Goal: Task Accomplishment & Management: Manage account settings

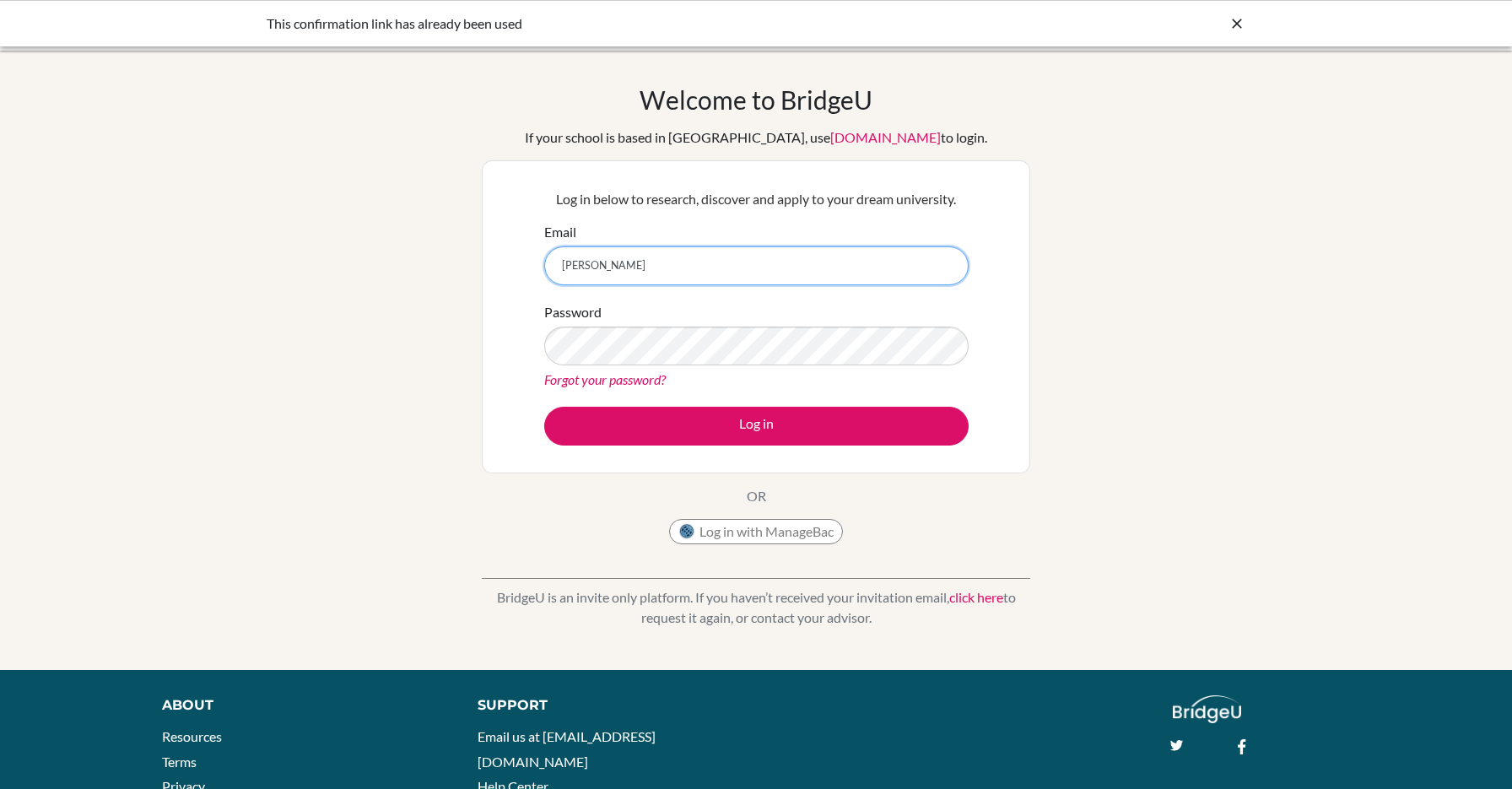
click at [751, 272] on input "melissa.gunduz@yah" at bounding box center [756, 266] width 425 height 39
type input "[PERSON_NAME][EMAIL_ADDRESS][DOMAIN_NAME]"
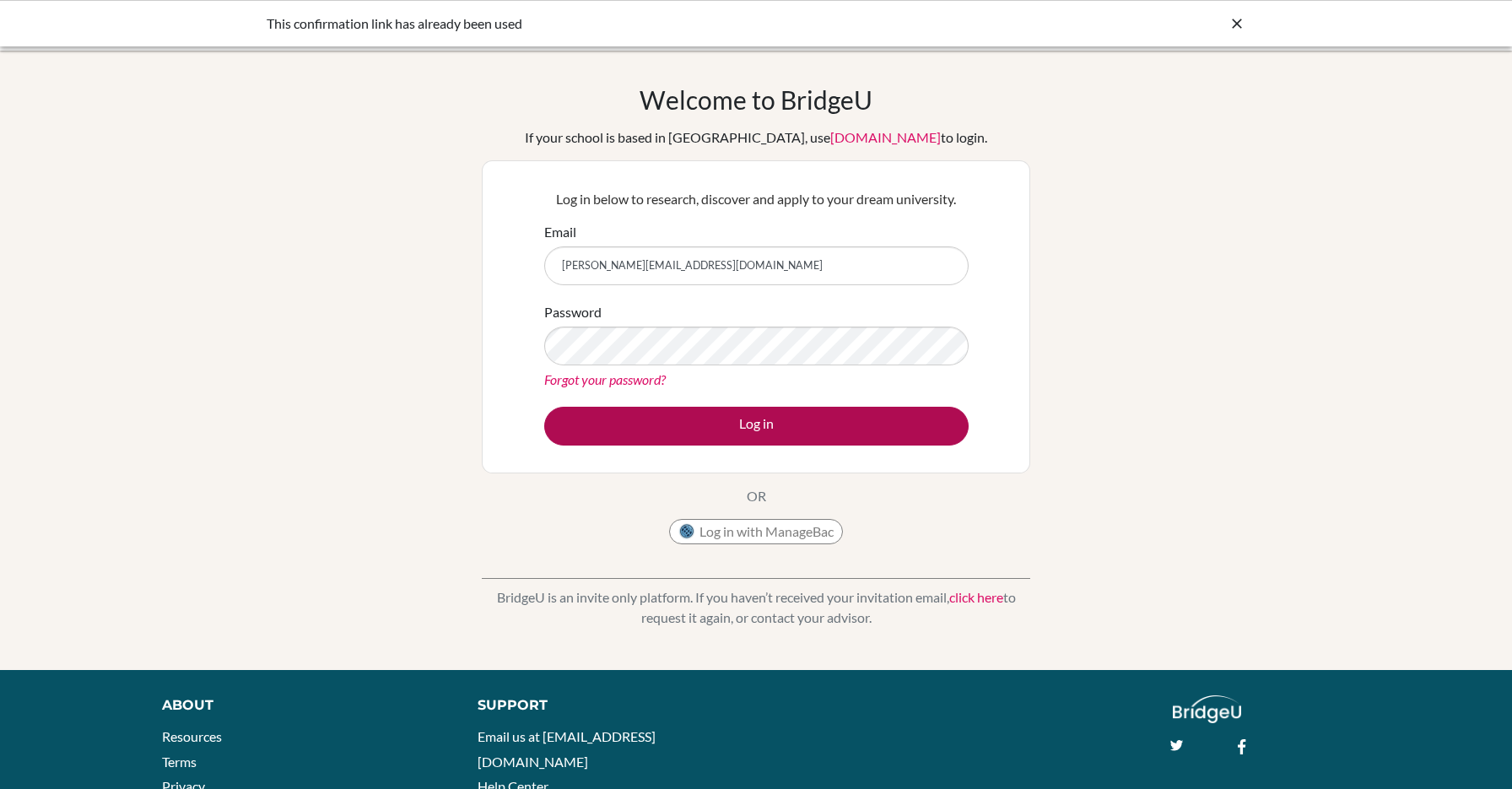
click at [726, 428] on button "Log in" at bounding box center [756, 427] width 425 height 39
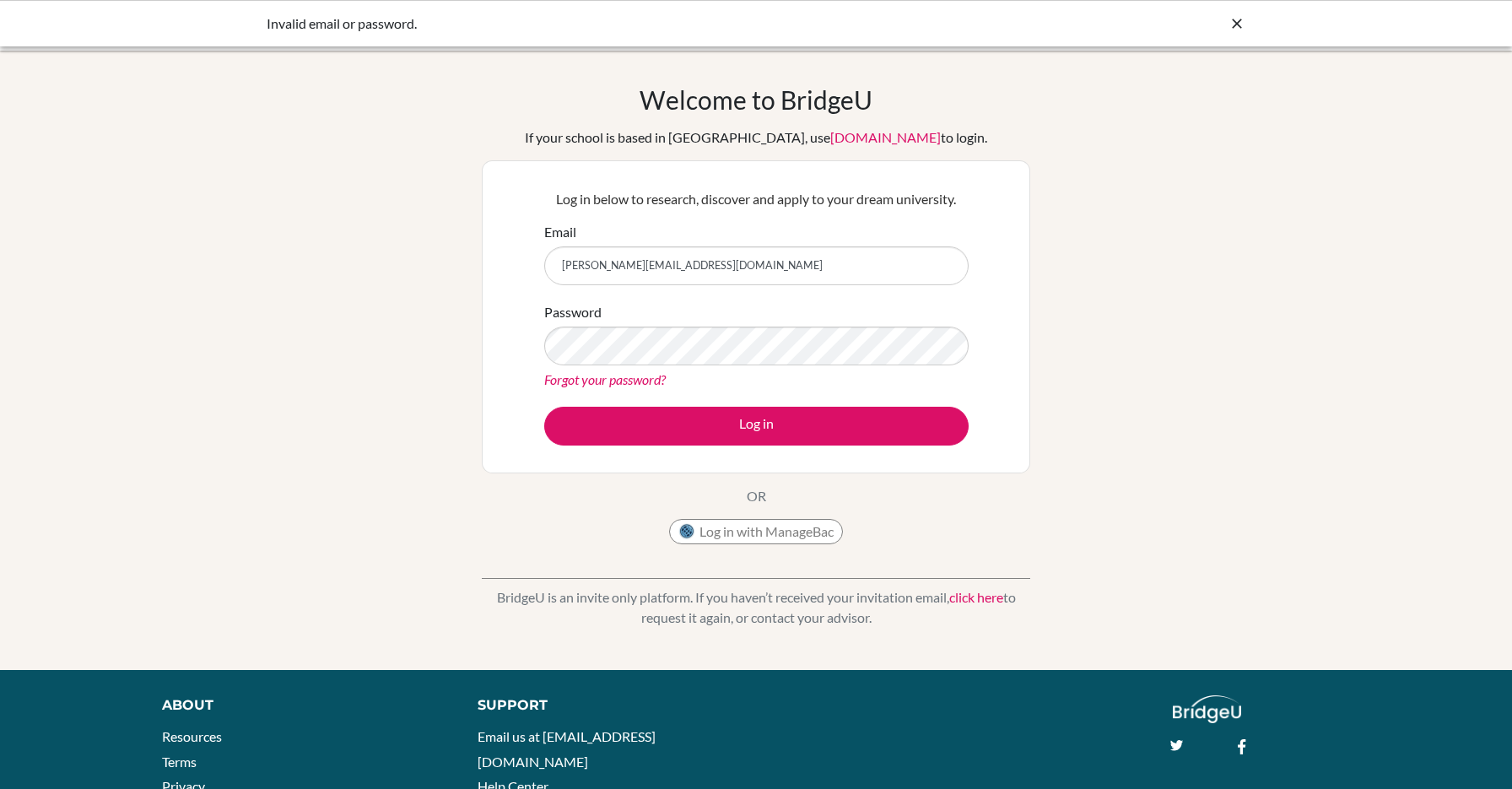
click at [644, 378] on link "Forgot your password?" at bounding box center [605, 379] width 122 height 16
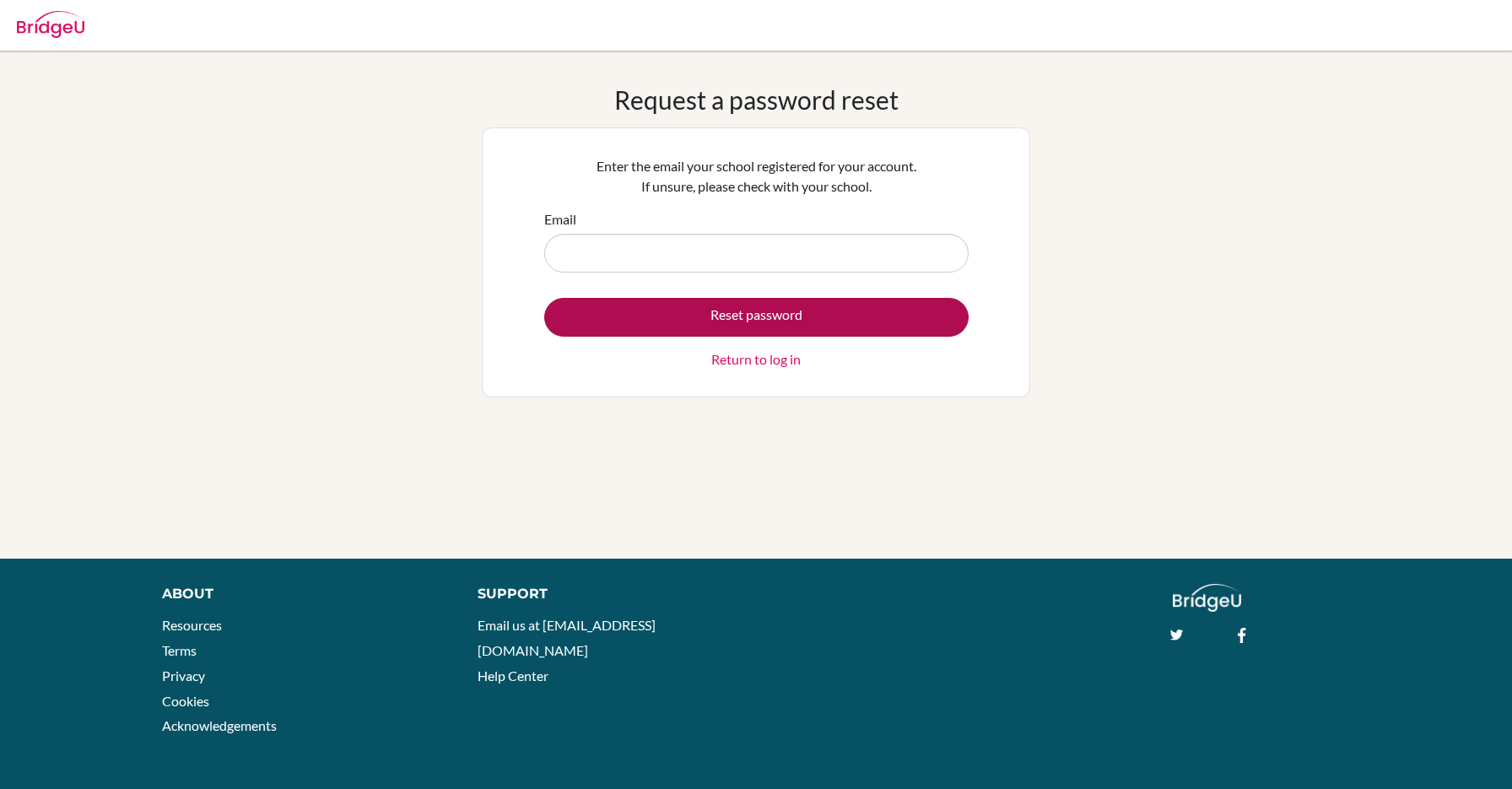
click at [712, 317] on button "Reset password" at bounding box center [756, 317] width 425 height 39
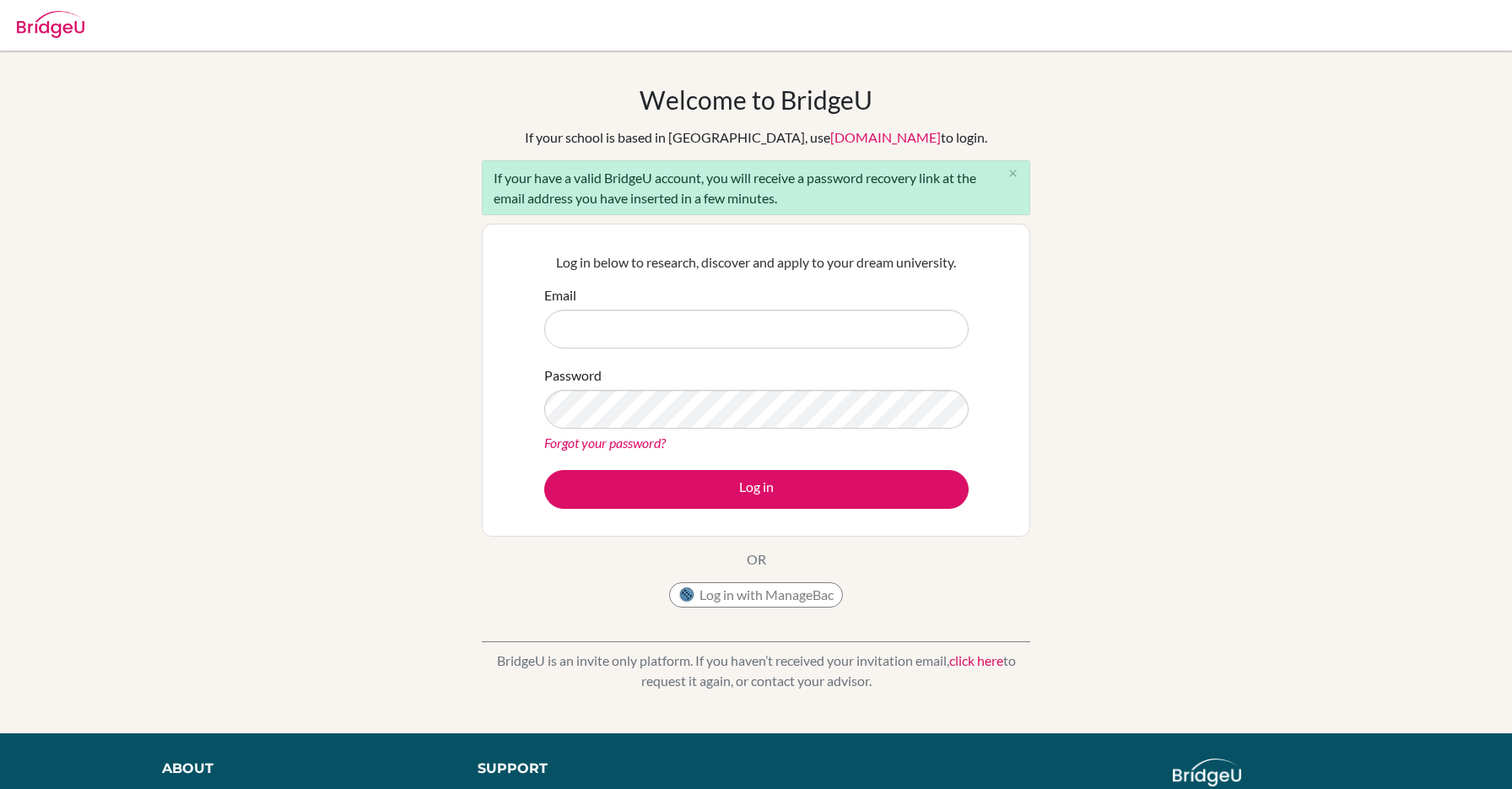
click at [630, 438] on link "Forgot your password?" at bounding box center [605, 443] width 122 height 16
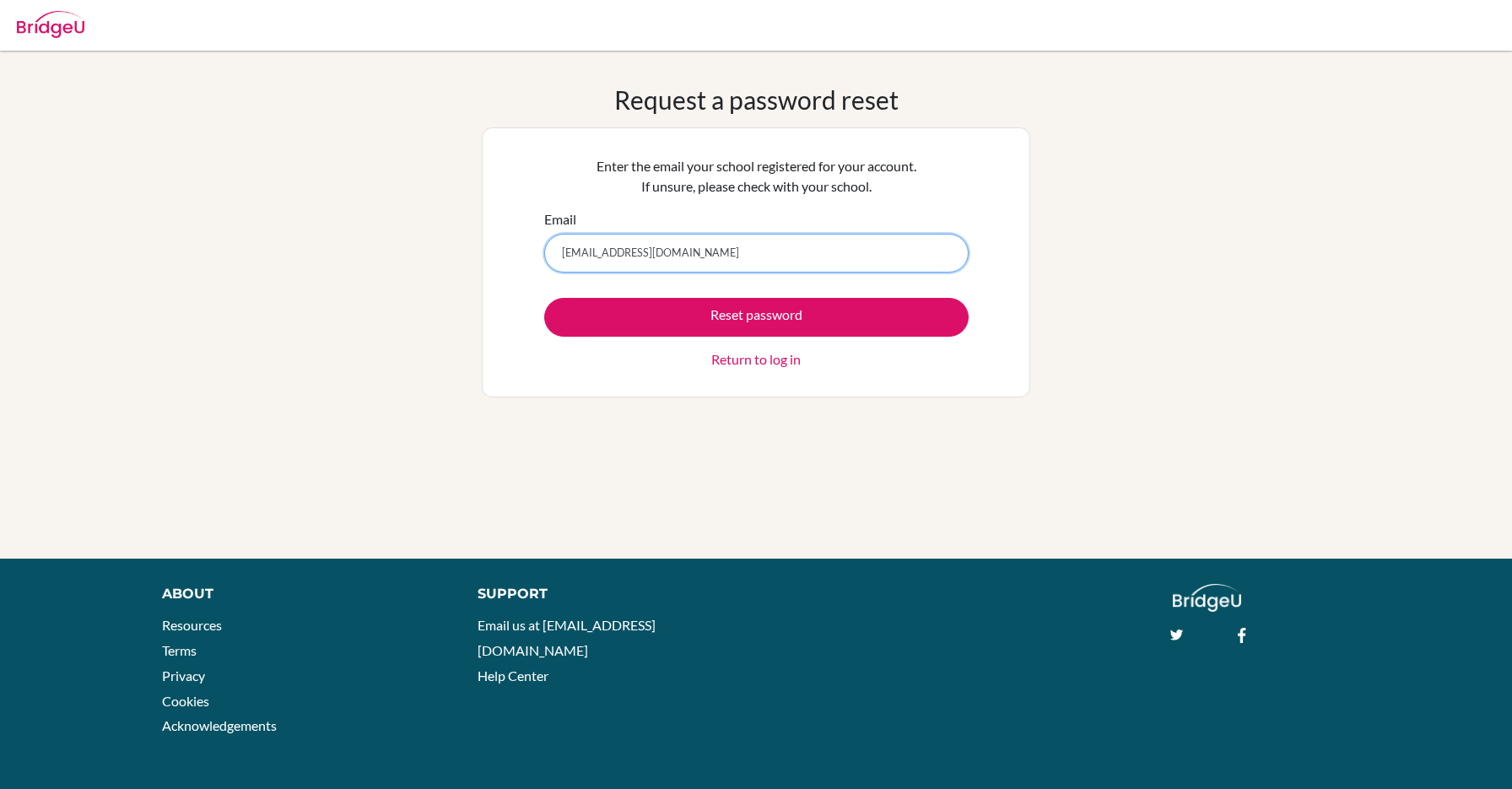
click at [608, 257] on input "[EMAIL_ADDRESS][DOMAIN_NAME]" at bounding box center [756, 253] width 425 height 39
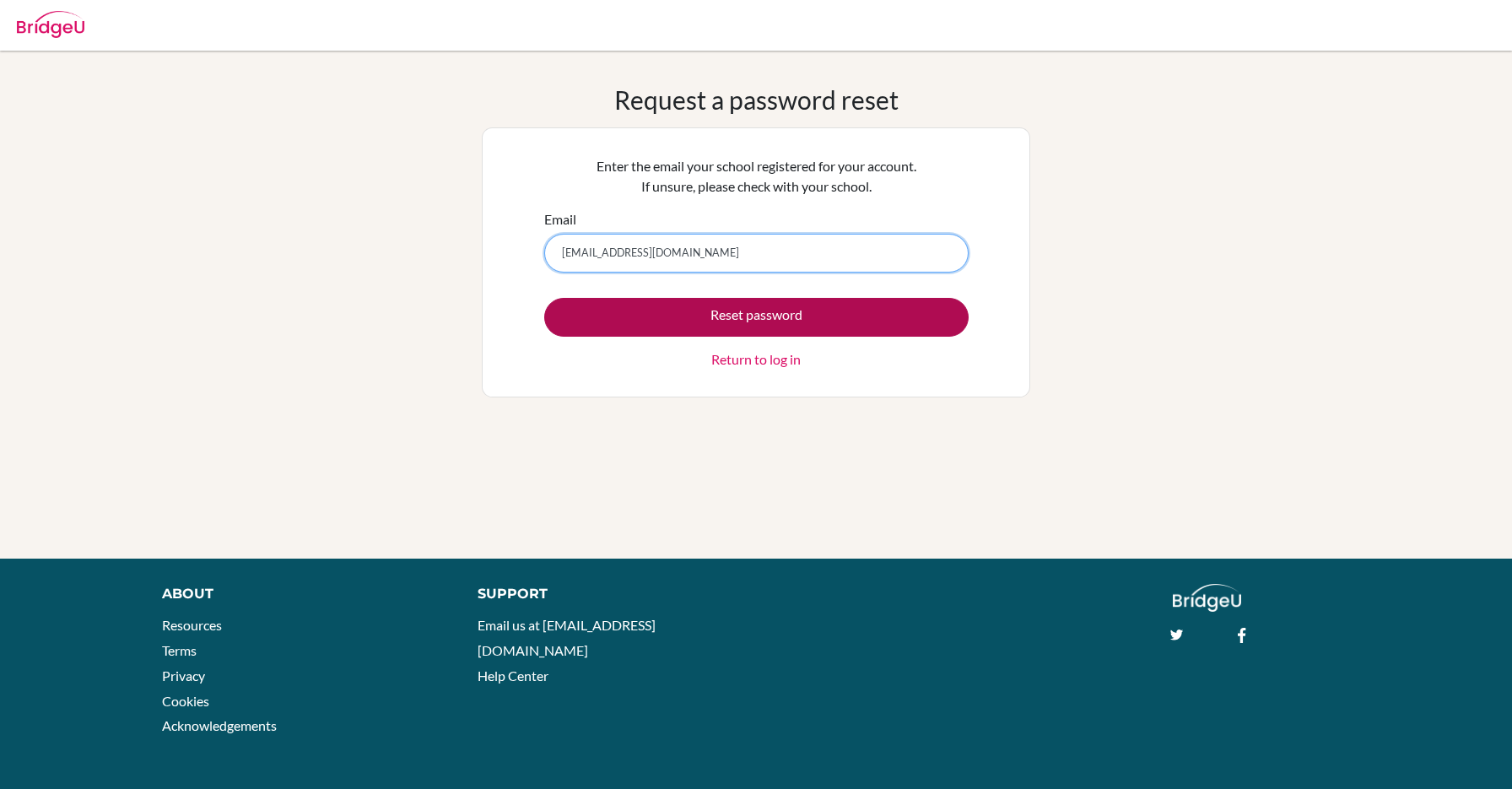
type input "120629@ogrenci.tedankara.k12.tr"
click at [656, 323] on button "Reset password" at bounding box center [756, 317] width 425 height 39
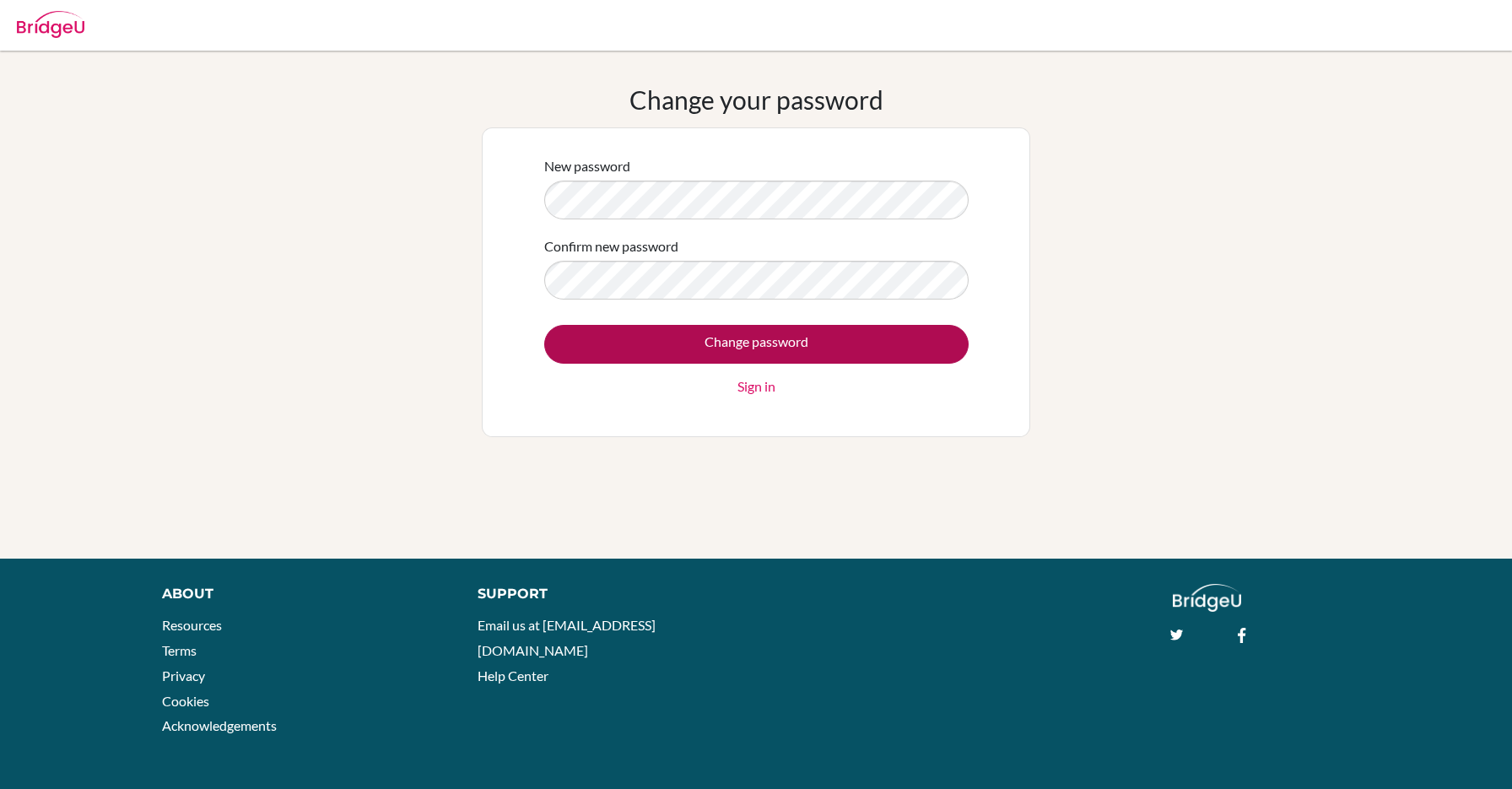
click at [623, 339] on input "Change password" at bounding box center [756, 345] width 425 height 39
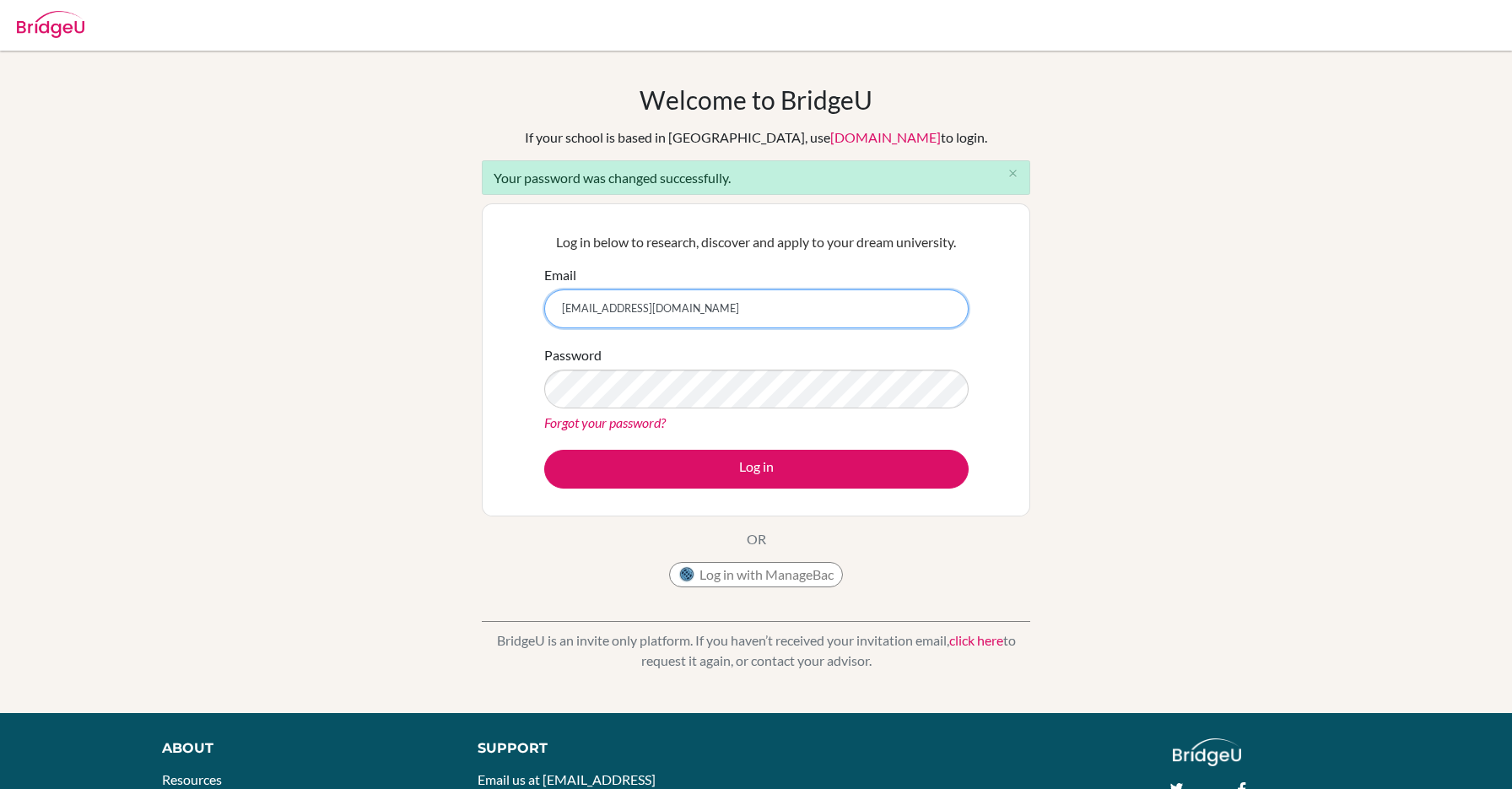
type input "[EMAIL_ADDRESS][DOMAIN_NAME]"
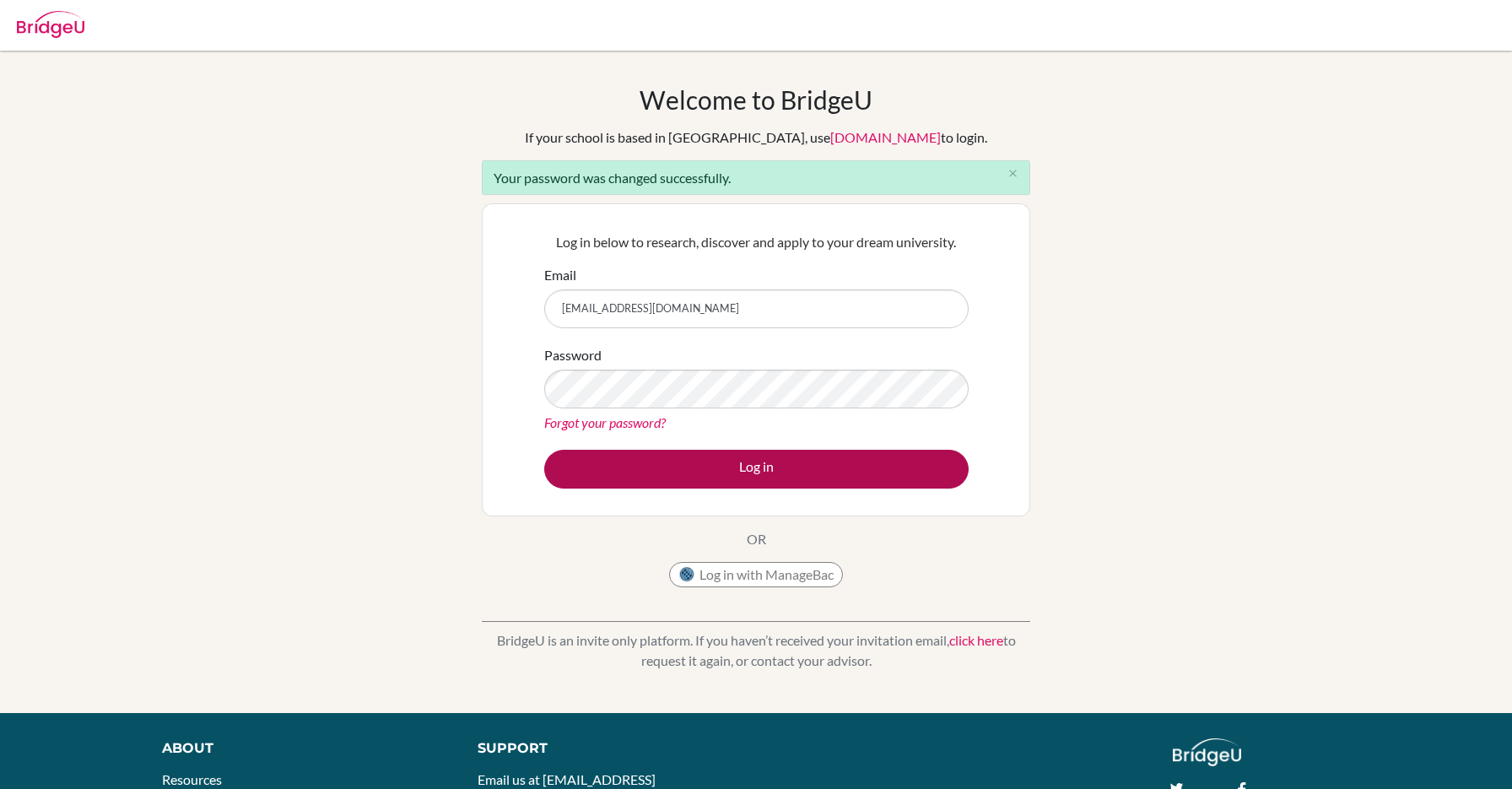
click at [769, 466] on button "Log in" at bounding box center [756, 470] width 425 height 39
